Goal: Task Accomplishment & Management: Manage account settings

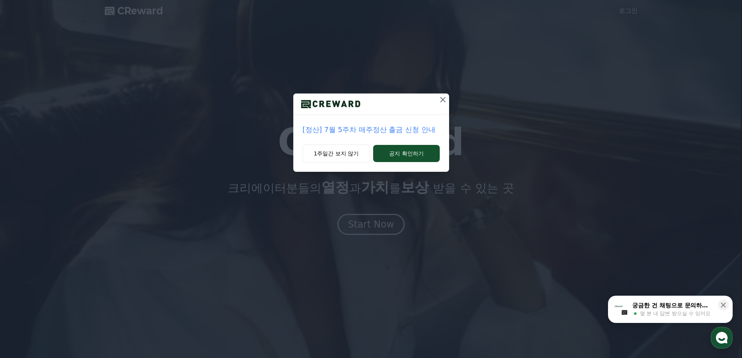
click at [442, 99] on icon at bounding box center [442, 99] width 5 height 5
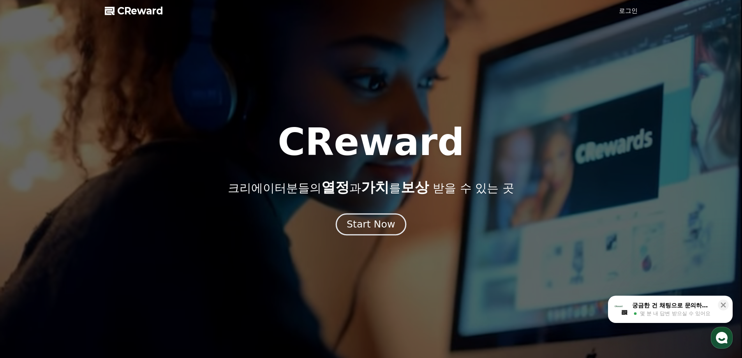
click at [367, 225] on div "Start Now" at bounding box center [371, 224] width 48 height 13
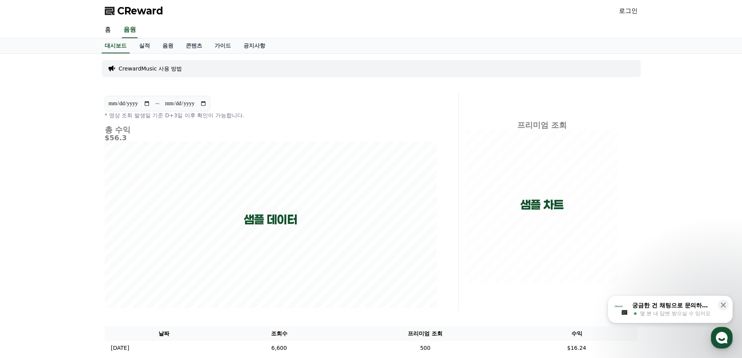
click at [633, 14] on link "로그인" at bounding box center [628, 10] width 19 height 9
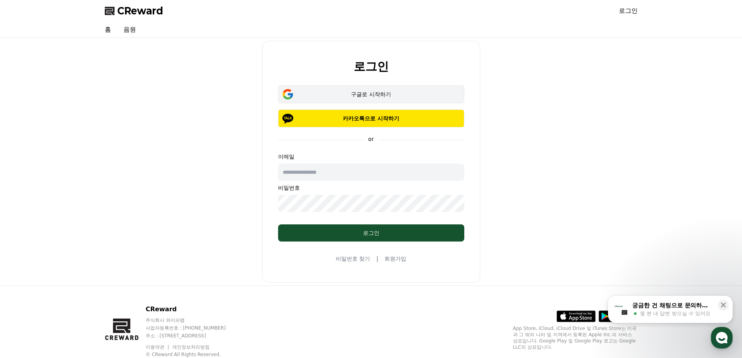
click at [368, 94] on div "구글로 시작하기" at bounding box center [371, 94] width 164 height 8
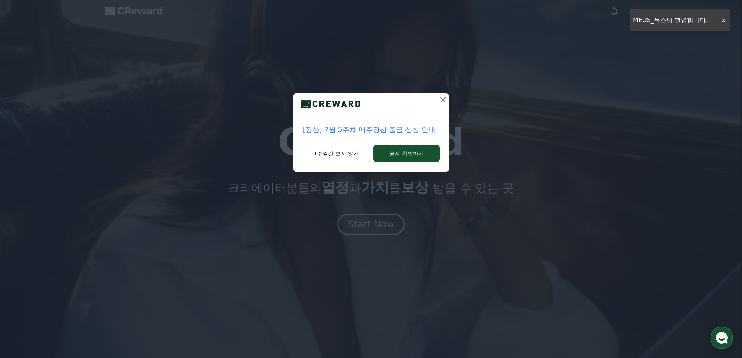
click at [441, 100] on icon at bounding box center [442, 99] width 9 height 9
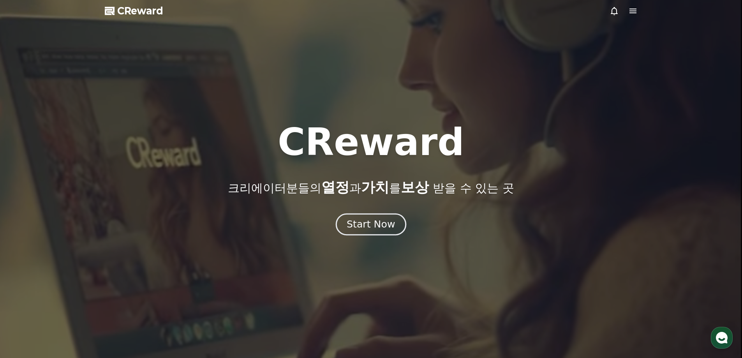
click at [375, 229] on div "Start Now" at bounding box center [371, 224] width 48 height 13
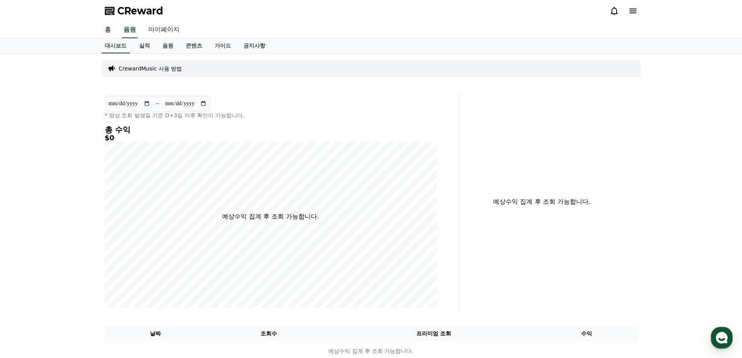
click at [168, 32] on link "마이페이지" at bounding box center [164, 30] width 44 height 16
select select "**********"
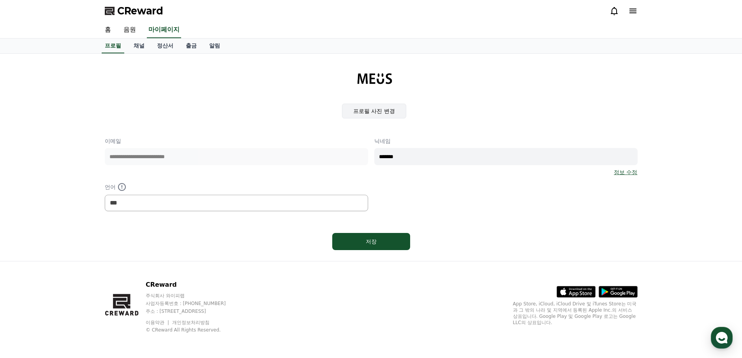
click at [375, 112] on label "프로필 사진 변경" at bounding box center [374, 111] width 64 height 15
click at [0, 0] on input "프로필 사진 변경" at bounding box center [0, 0] width 0 height 0
drag, startPoint x: 352, startPoint y: 148, endPoint x: 345, endPoint y: 145, distance: 7.7
click at [345, 145] on div "**********" at bounding box center [371, 174] width 533 height 74
type input "*"
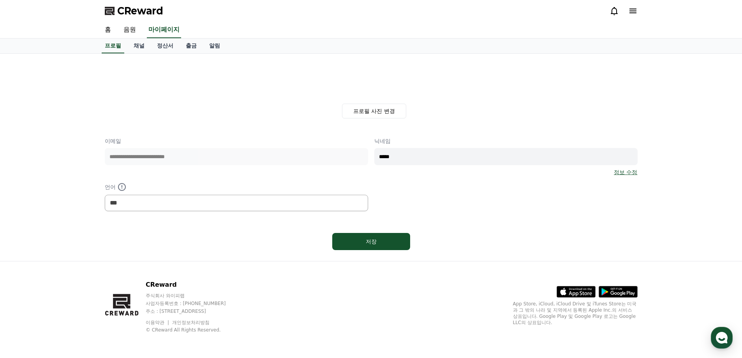
type input "*****"
click at [459, 237] on div "저장" at bounding box center [371, 241] width 533 height 23
click at [381, 110] on label "프로필 사진 변경" at bounding box center [374, 111] width 64 height 15
click at [0, 0] on input "프로필 사진 변경" at bounding box center [0, 0] width 0 height 0
click at [222, 95] on div "프로필 사진 변경" at bounding box center [374, 89] width 527 height 58
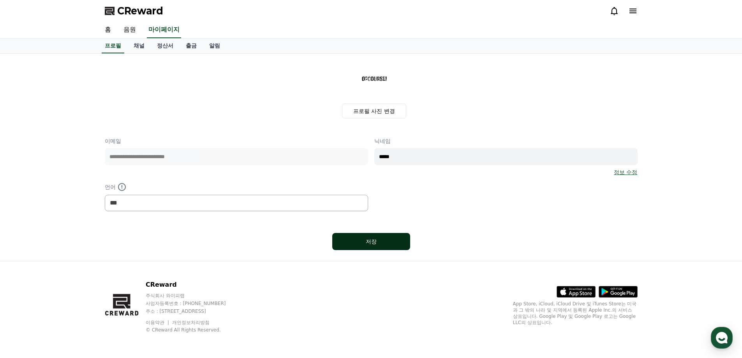
click at [377, 242] on div "저장" at bounding box center [371, 242] width 47 height 8
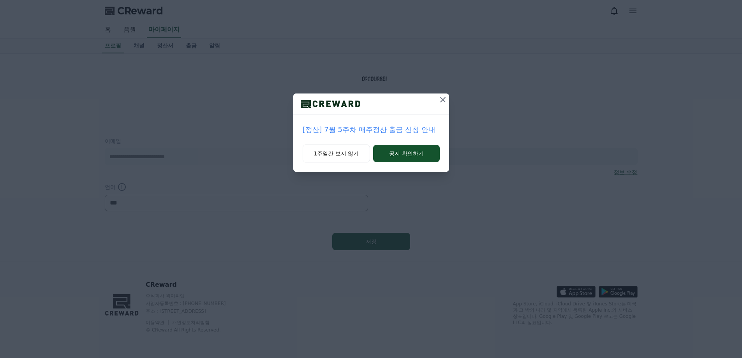
select select "**********"
drag, startPoint x: 444, startPoint y: 101, endPoint x: 406, endPoint y: 157, distance: 67.8
click at [420, 142] on div "[정산] 7월 5주차 매주정산 출금 신청 안내 1주일간 보지 않기 공지 확인하기" at bounding box center [371, 132] width 156 height 78
click at [405, 161] on button "공지 확인하기" at bounding box center [406, 153] width 66 height 17
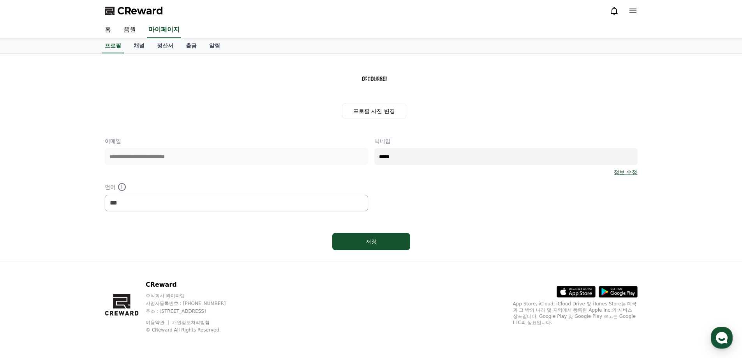
click at [263, 26] on div "홈 음원 마이페이지" at bounding box center [371, 30] width 545 height 16
click at [137, 47] on link "채널" at bounding box center [138, 46] width 23 height 15
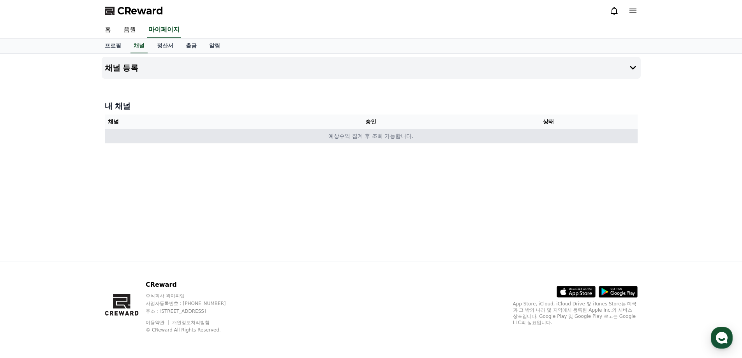
click at [370, 132] on td "예상수익 집계 후 조회 가능합니다." at bounding box center [371, 136] width 533 height 14
click at [370, 137] on td "예상수익 집계 후 조회 가능합니다." at bounding box center [371, 136] width 533 height 14
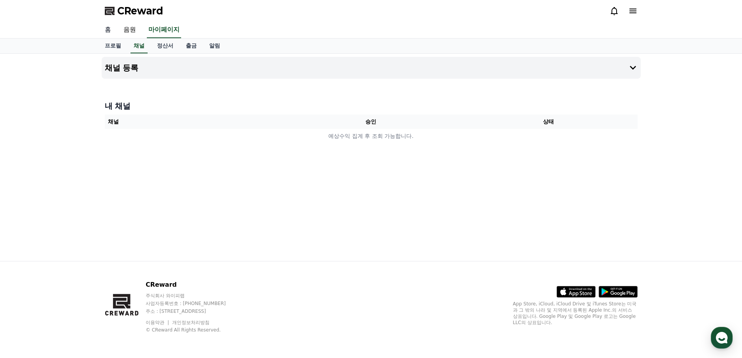
click at [112, 32] on link "홈" at bounding box center [108, 30] width 19 height 16
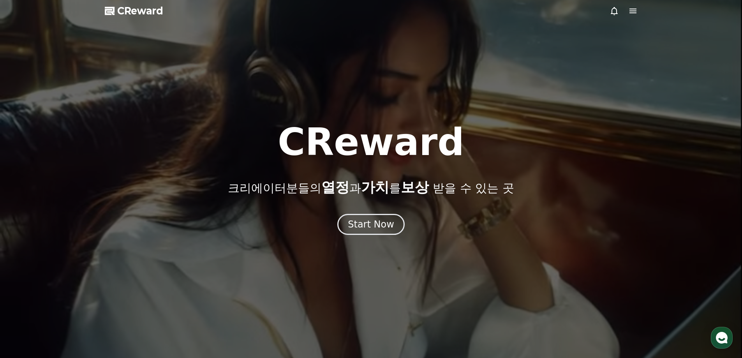
click at [150, 12] on span "CReward" at bounding box center [140, 11] width 46 height 12
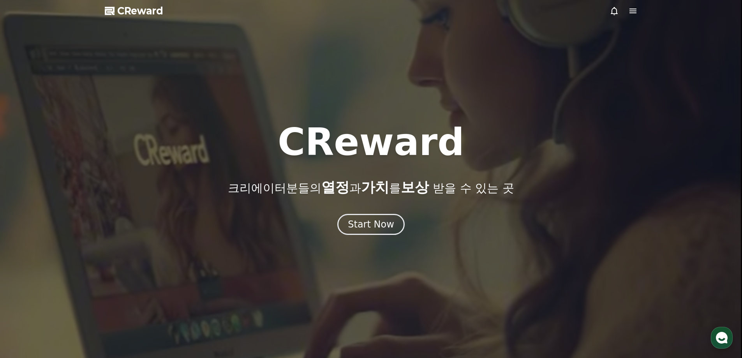
click at [633, 14] on icon at bounding box center [632, 10] width 9 height 9
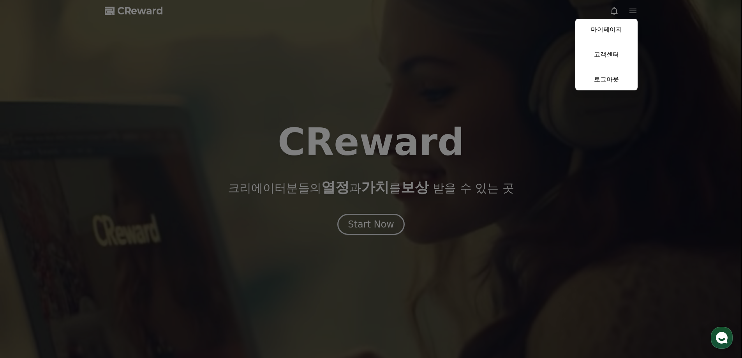
click at [634, 10] on button "close" at bounding box center [371, 179] width 742 height 358
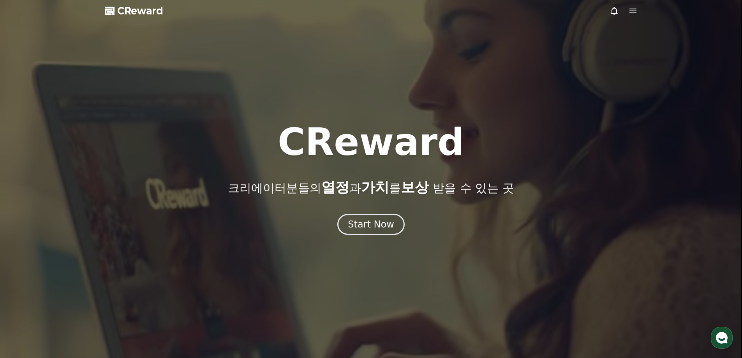
drag, startPoint x: 644, startPoint y: 103, endPoint x: 409, endPoint y: 191, distance: 251.2
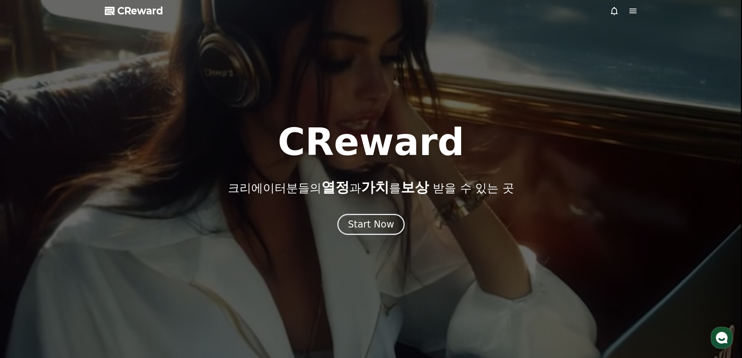
click at [644, 104] on div at bounding box center [371, 179] width 742 height 358
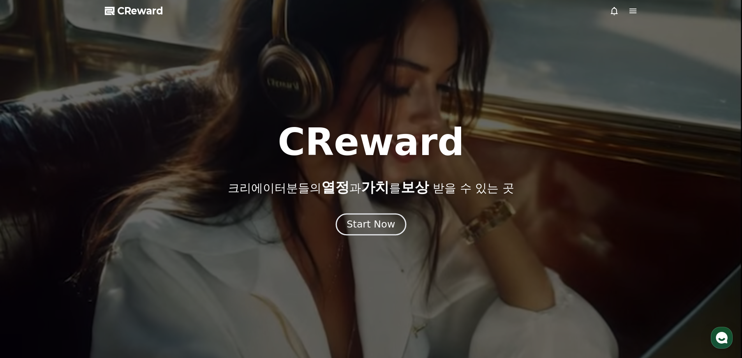
click at [371, 220] on div "Start Now" at bounding box center [371, 224] width 48 height 13
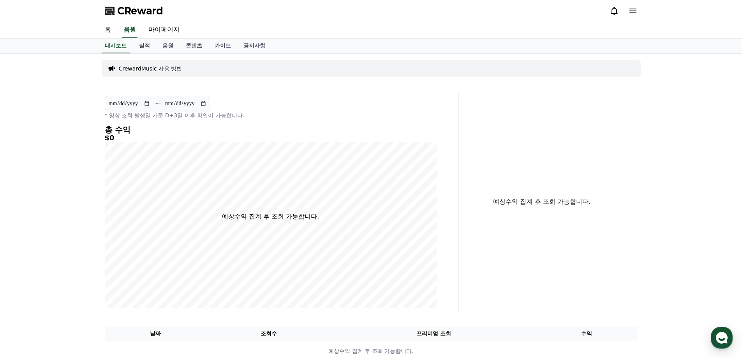
click at [106, 28] on link "홈" at bounding box center [108, 30] width 19 height 16
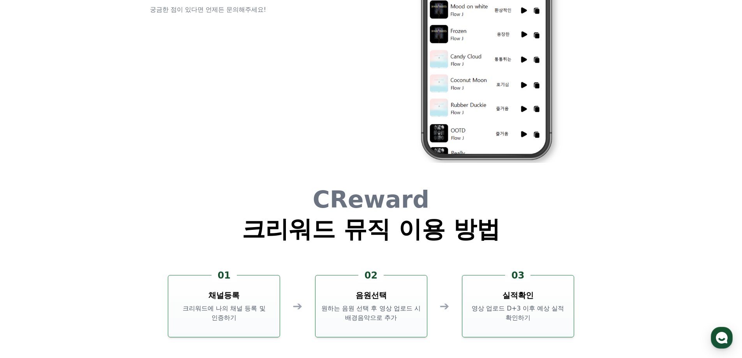
scroll to position [2110, 0]
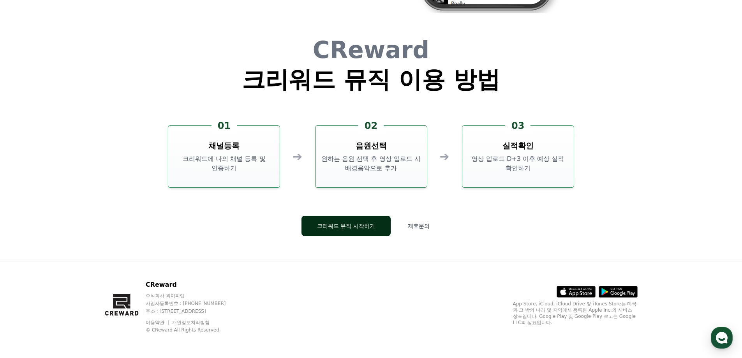
click at [350, 225] on button "크리워드 뮤직 시작하기" at bounding box center [345, 226] width 89 height 20
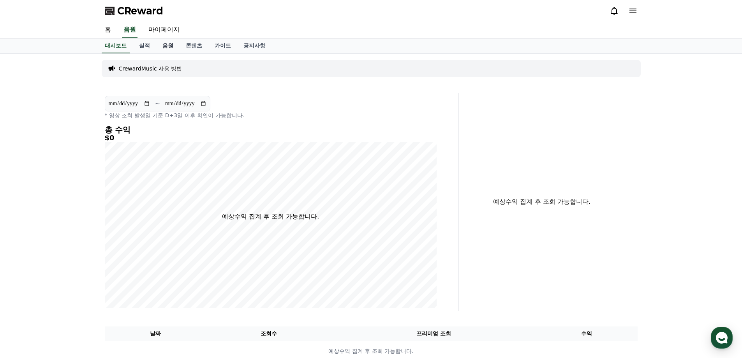
click at [164, 43] on link "음원" at bounding box center [167, 46] width 23 height 15
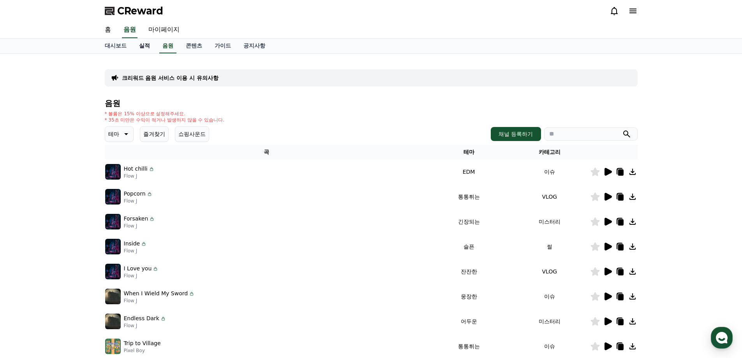
click at [141, 46] on link "실적" at bounding box center [144, 46] width 23 height 15
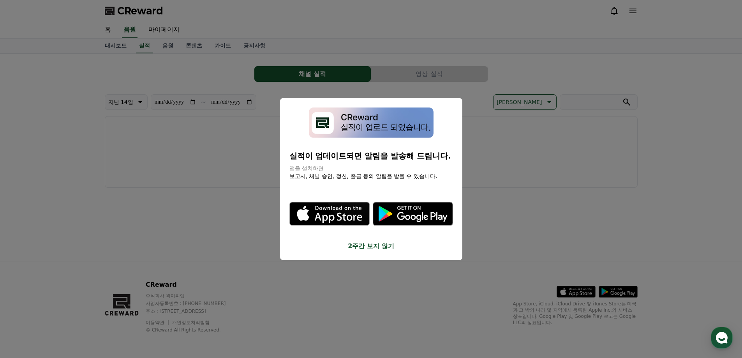
click at [472, 103] on button "close modal" at bounding box center [371, 179] width 742 height 358
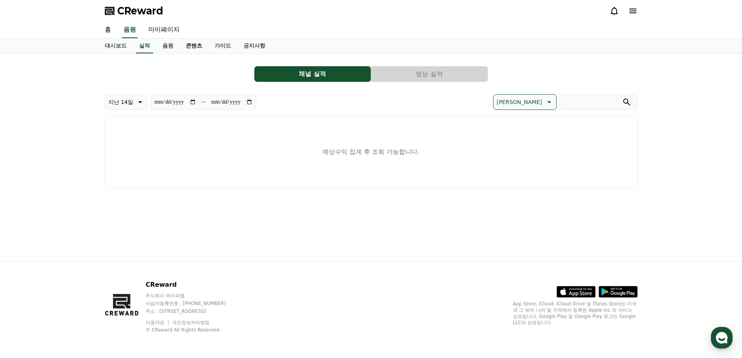
click at [189, 45] on link "콘텐츠" at bounding box center [194, 46] width 29 height 15
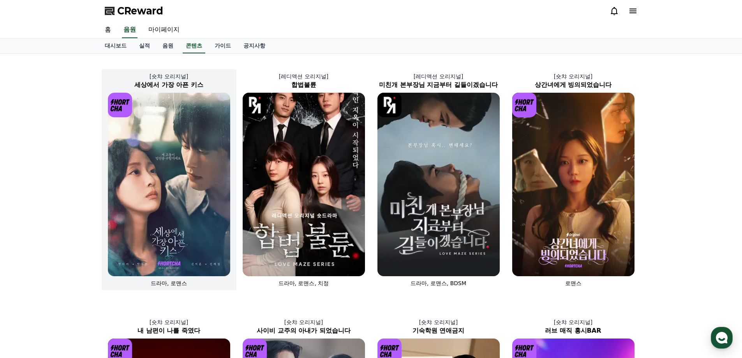
click at [169, 167] on img at bounding box center [169, 184] width 122 height 183
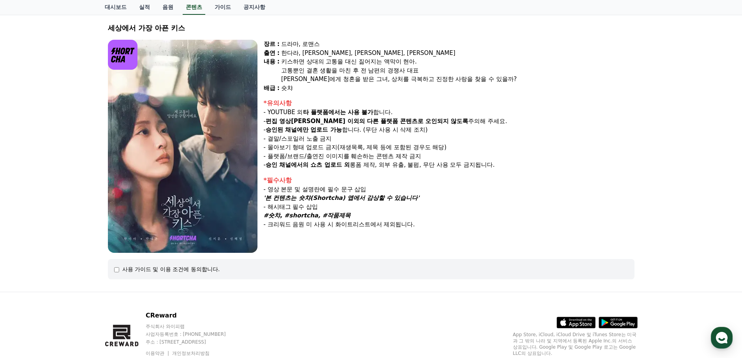
scroll to position [74, 0]
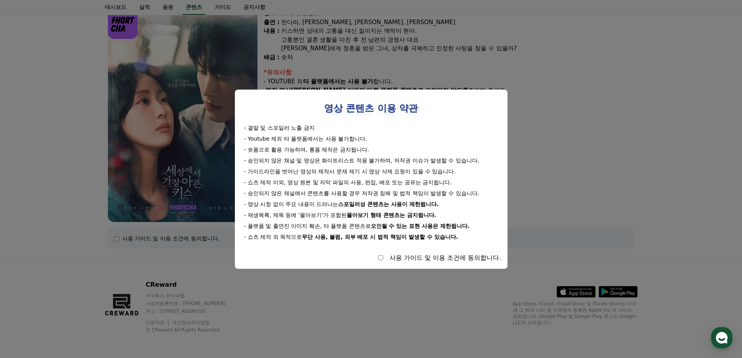
select select
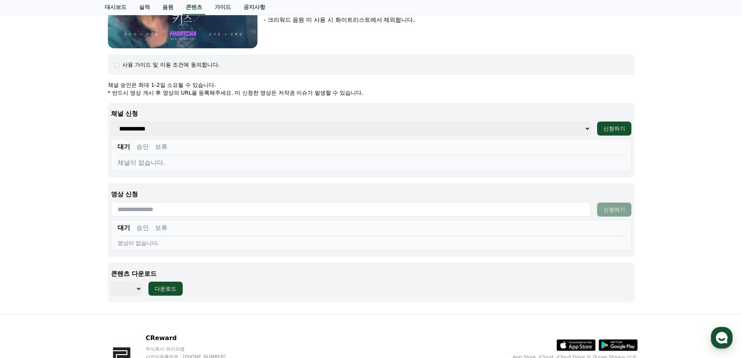
scroll to position [146, 0]
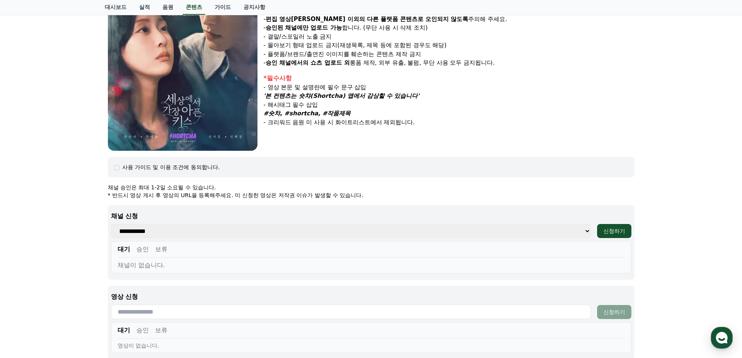
click at [583, 232] on select "**********" at bounding box center [351, 231] width 480 height 14
click at [576, 198] on p "* 반드시 영상 게시 후 영상의 URL을 등록해주세요. 미 신청한 영상은 저작권 이슈가 발생할 수 있습니다." at bounding box center [371, 195] width 527 height 8
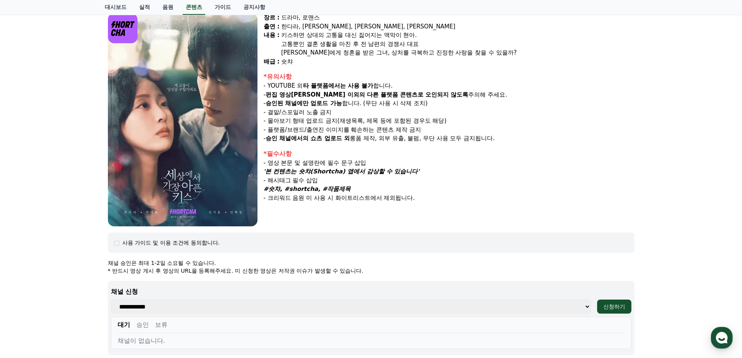
scroll to position [0, 0]
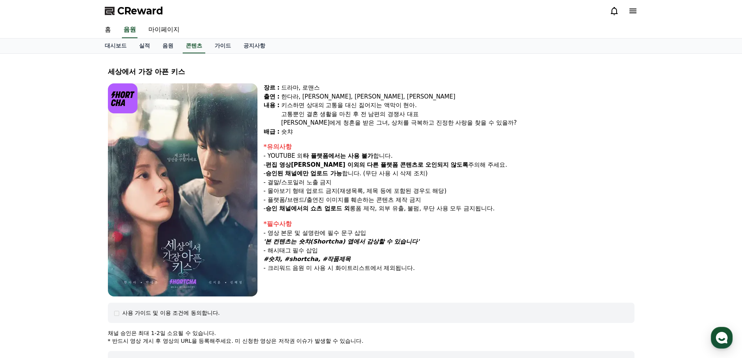
click at [201, 143] on img at bounding box center [183, 189] width 150 height 213
